Goal: Information Seeking & Learning: Learn about a topic

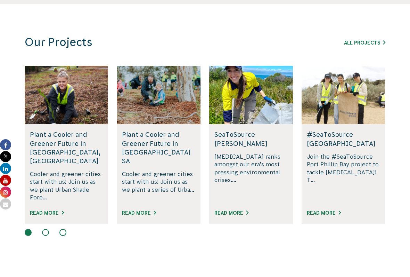
scroll to position [412, 0]
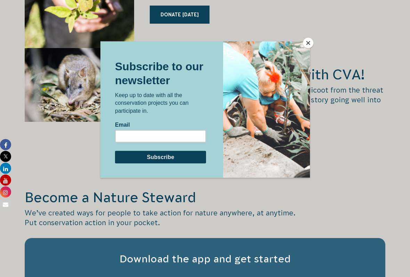
click at [307, 46] on button "Close" at bounding box center [308, 43] width 10 height 10
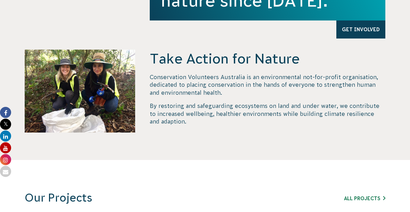
scroll to position [0, 0]
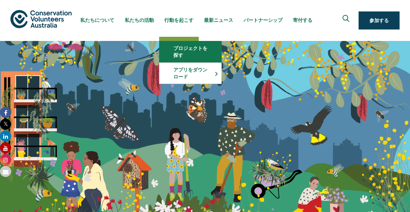
click at [194, 53] on link "プロジェクトを探す" at bounding box center [191, 51] width 62 height 21
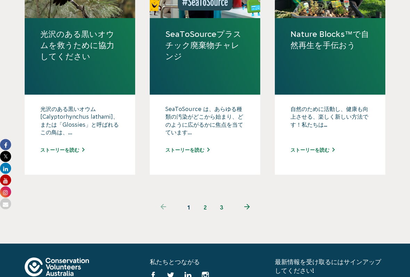
scroll to position [770, 0]
click at [206, 206] on link "2" at bounding box center [205, 207] width 17 height 17
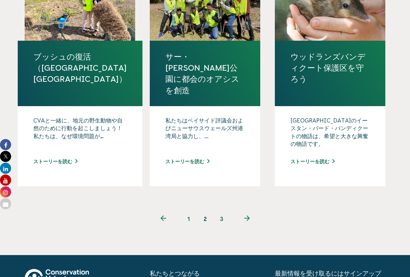
scroll to position [722, 0]
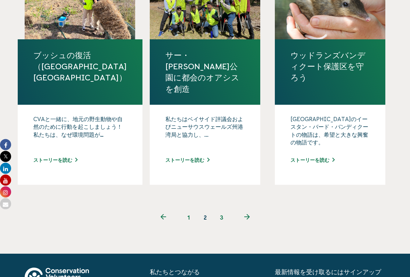
click at [224, 221] on link "3" at bounding box center [222, 217] width 17 height 17
click at [222, 215] on font "3" at bounding box center [221, 218] width 3 height 6
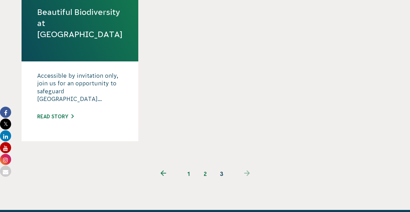
scroll to position [527, 0]
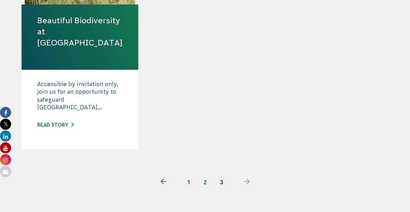
click at [206, 174] on link "2" at bounding box center [205, 182] width 17 height 17
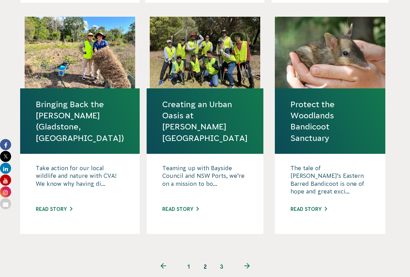
scroll to position [674, 0]
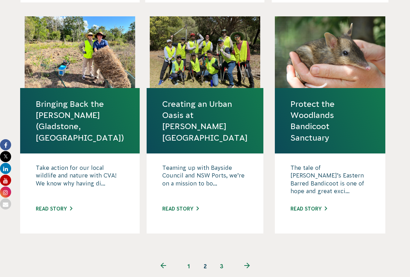
click at [337, 164] on p "The tale of [PERSON_NAME]’s Eastern Barred Bandicoot is one of hope and great e…" at bounding box center [330, 181] width 79 height 35
click at [361, 123] on link "Protect the Woodlands Bandicoot Sanctuary" at bounding box center [330, 120] width 79 height 45
